Goal: Navigation & Orientation: Understand site structure

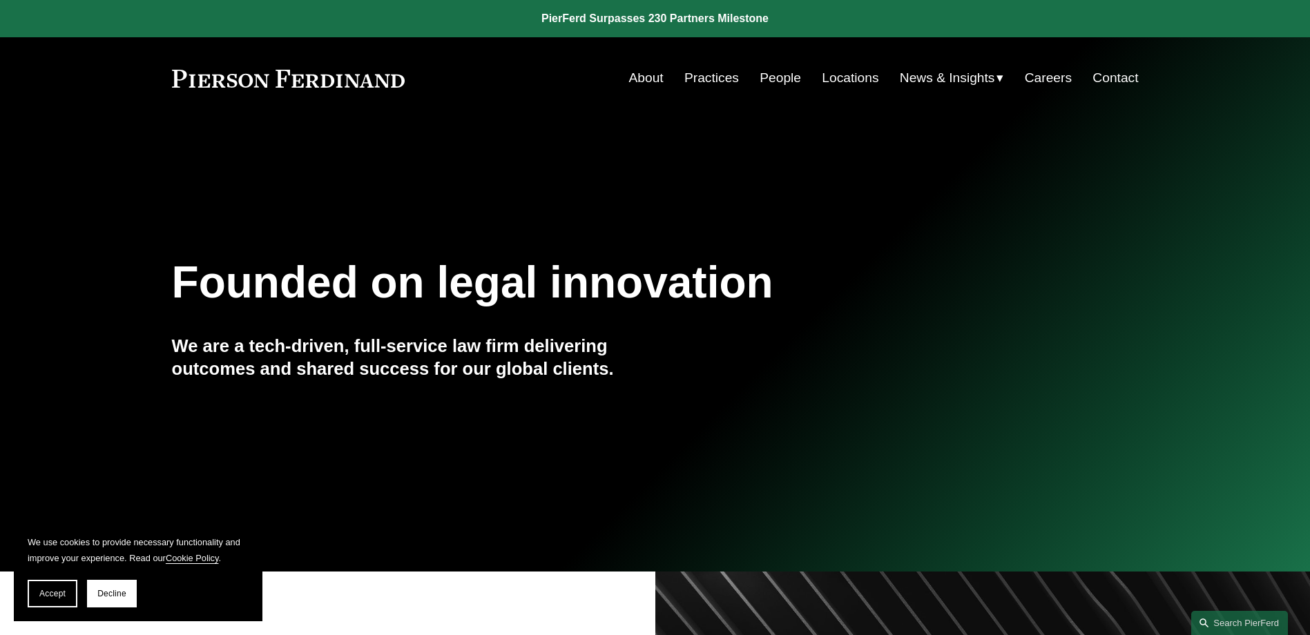
click at [851, 80] on link "Locations" at bounding box center [850, 78] width 57 height 26
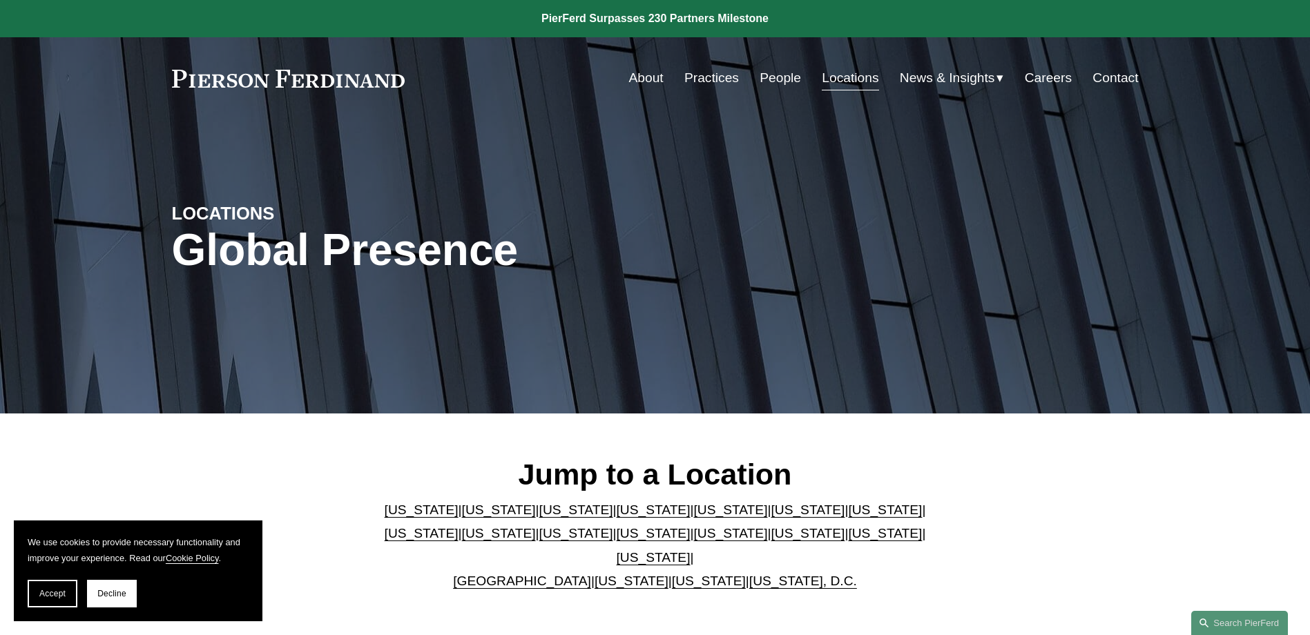
click at [655, 84] on link "About" at bounding box center [646, 78] width 35 height 26
